Goal: Navigation & Orientation: Find specific page/section

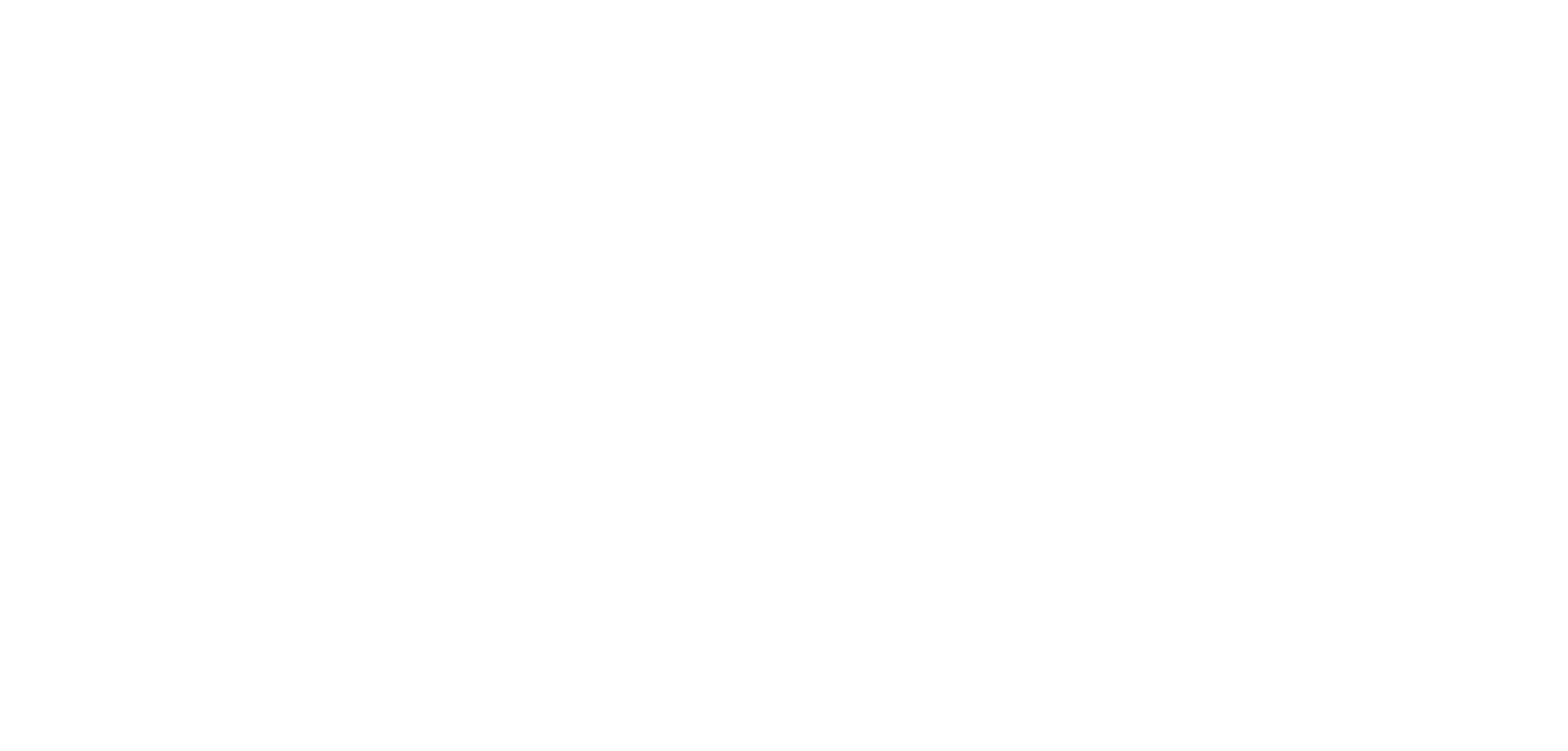
select select "*"
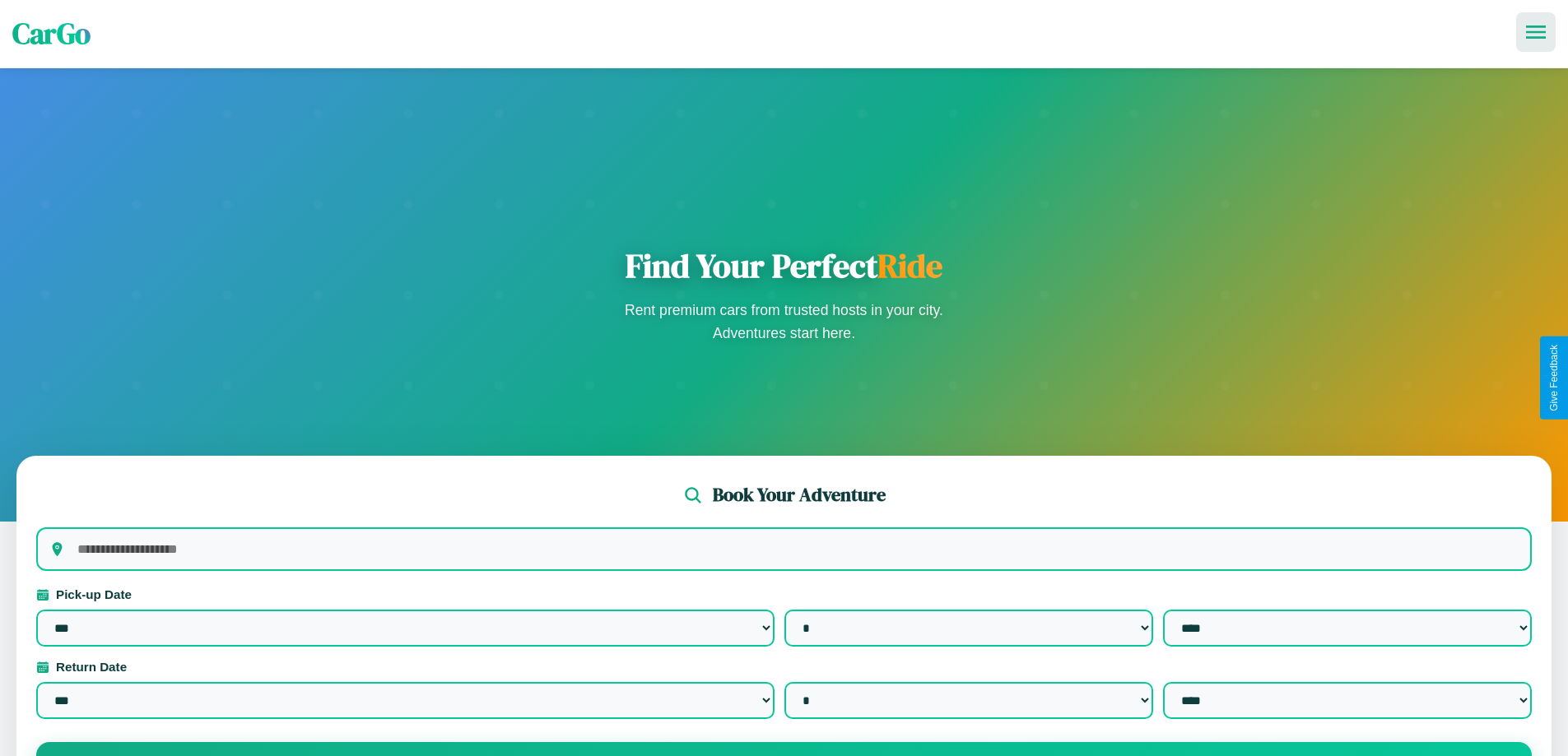
click at [1535, 32] on icon at bounding box center [1535, 32] width 20 height 13
